Goal: Task Accomplishment & Management: Complete application form

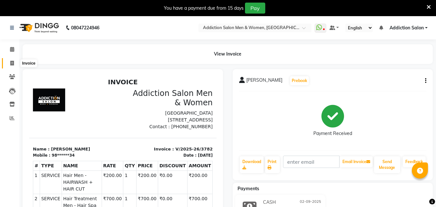
click at [11, 62] on icon at bounding box center [12, 63] width 4 height 5
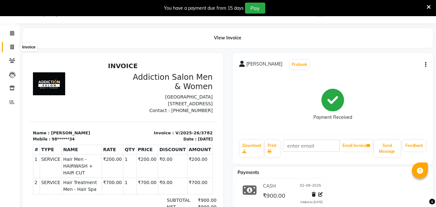
select select "service"
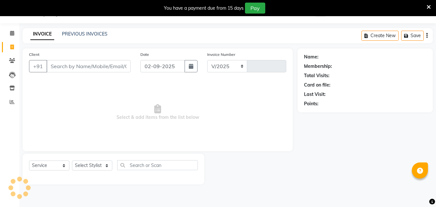
select select "6595"
type input "3783"
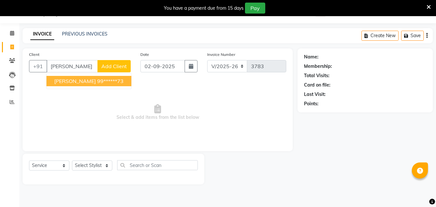
click at [71, 84] on span "[PERSON_NAME]" at bounding box center [75, 81] width 42 height 6
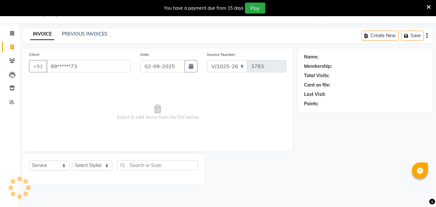
type input "99******73"
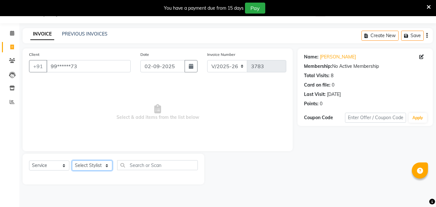
click at [102, 166] on select "Select Stylist Addiction Salon ANJALI BANSIKA [PERSON_NAME] [PERSON_NAME] [PERS…" at bounding box center [92, 165] width 40 height 10
select select "61697"
click at [72, 160] on select "Select Stylist Addiction Salon ANJALI BANSIKA [PERSON_NAME] [PERSON_NAME] [PERS…" at bounding box center [92, 165] width 40 height 10
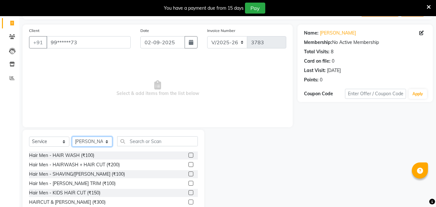
scroll to position [68, 0]
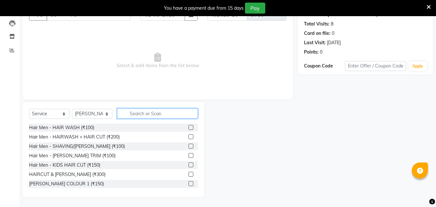
click at [133, 113] on input "text" at bounding box center [157, 113] width 81 height 10
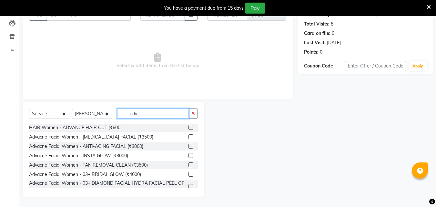
type input "adv"
click at [188, 126] on label at bounding box center [190, 127] width 5 height 5
click at [188, 126] on input "checkbox" at bounding box center [190, 127] width 4 height 4
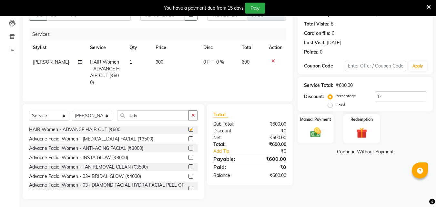
checkbox input "false"
click at [319, 131] on img at bounding box center [315, 132] width 18 height 13
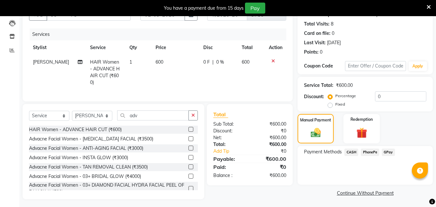
click at [372, 151] on span "PhonePe" at bounding box center [370, 151] width 18 height 7
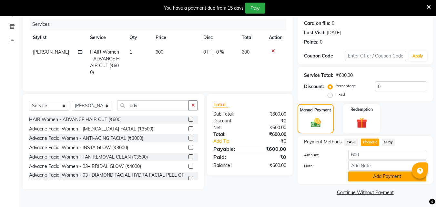
click at [383, 172] on button "Add Payment" at bounding box center [387, 176] width 78 height 10
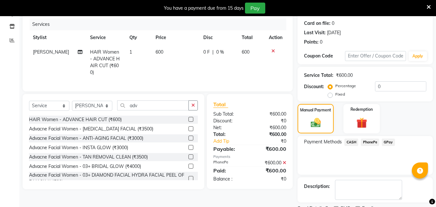
scroll to position [105, 0]
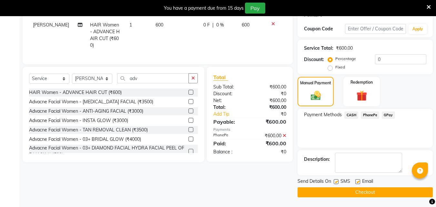
click at [387, 192] on button "Checkout" at bounding box center [364, 192] width 135 height 10
